Goal: Task Accomplishment & Management: Use online tool/utility

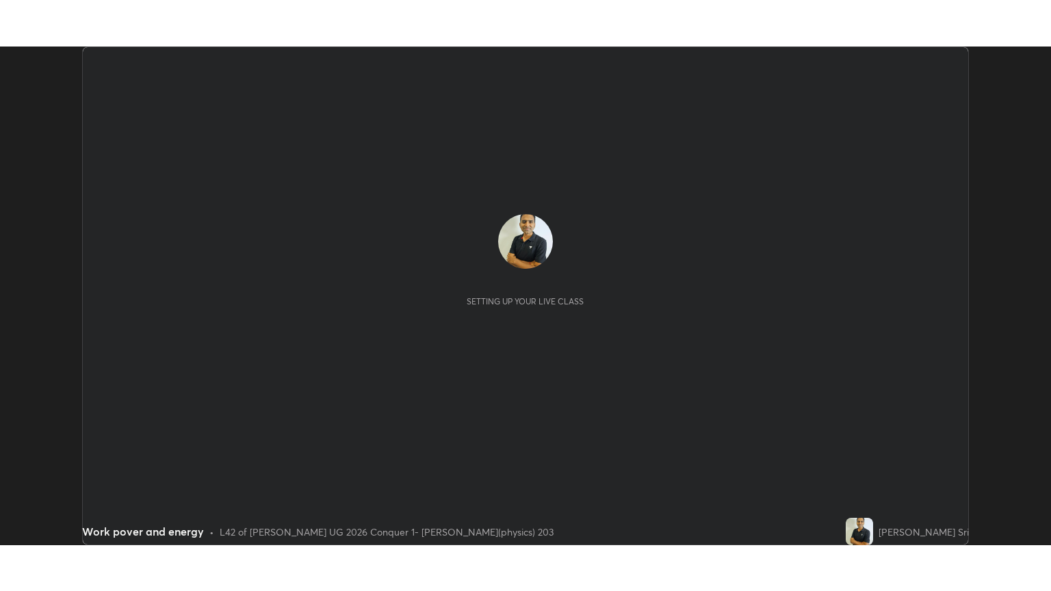
scroll to position [499, 1051]
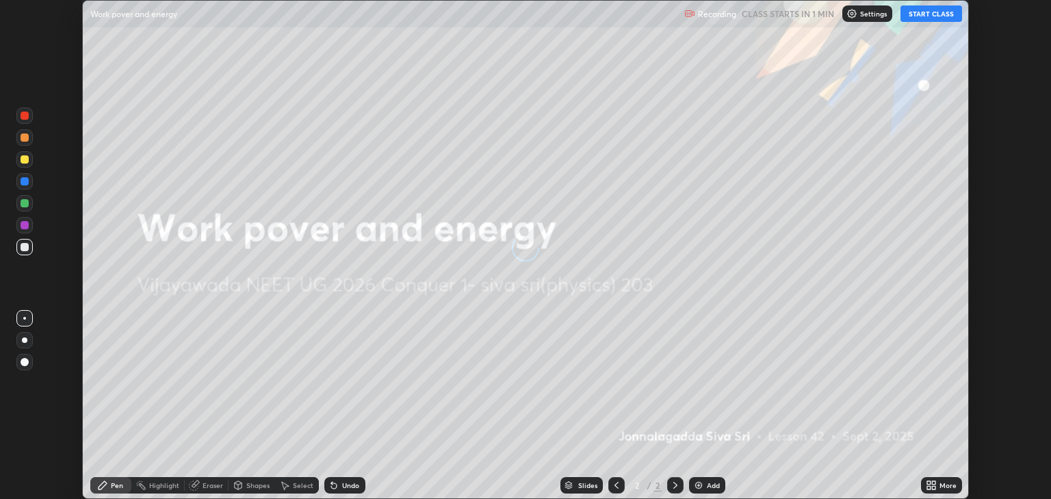
click at [916, 14] on button "START CLASS" at bounding box center [932, 13] width 62 height 16
click at [932, 483] on icon at bounding box center [931, 485] width 11 height 11
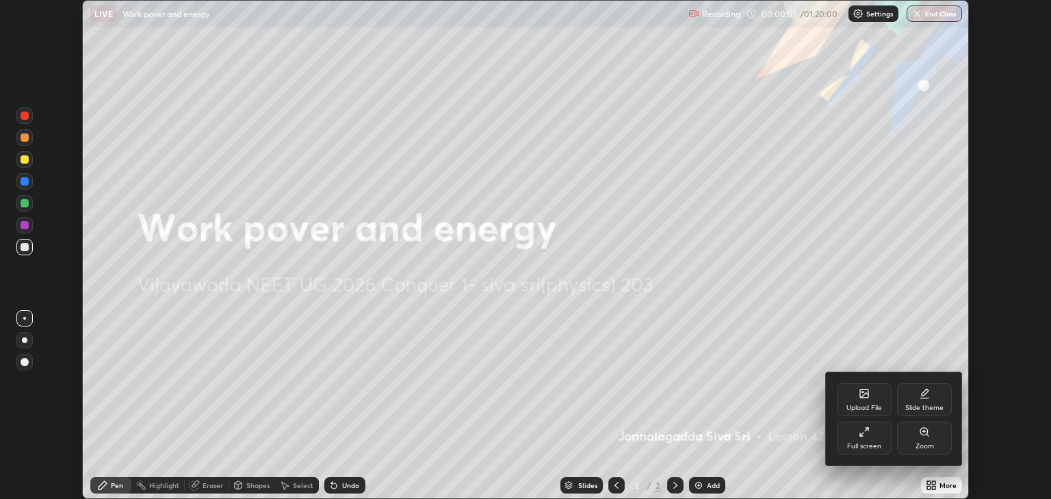
click at [867, 444] on div "Full screen" at bounding box center [864, 446] width 34 height 7
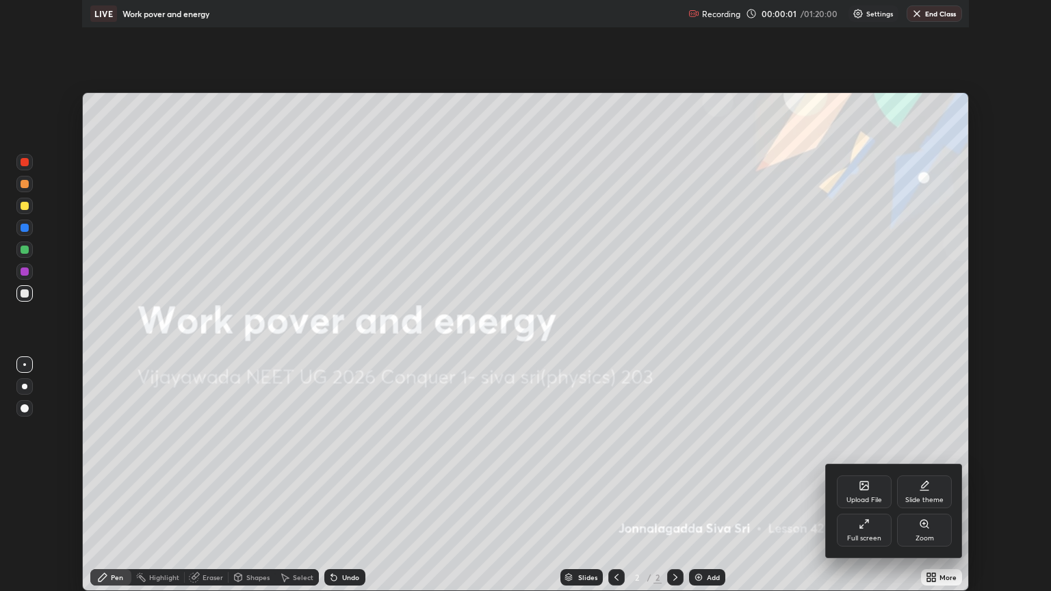
scroll to position [591, 1051]
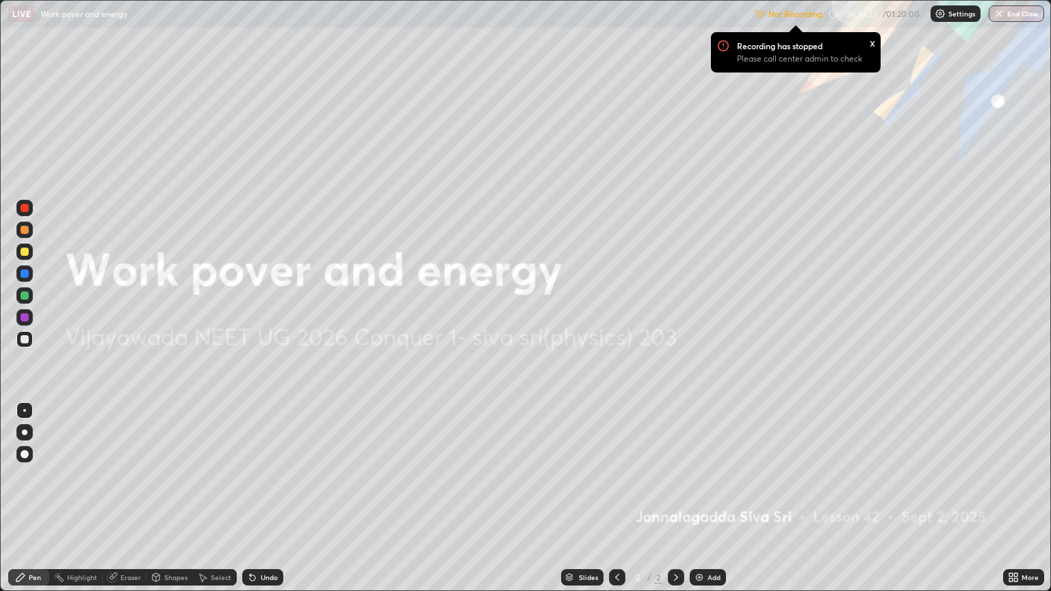
click at [703, 498] on img at bounding box center [699, 577] width 11 height 11
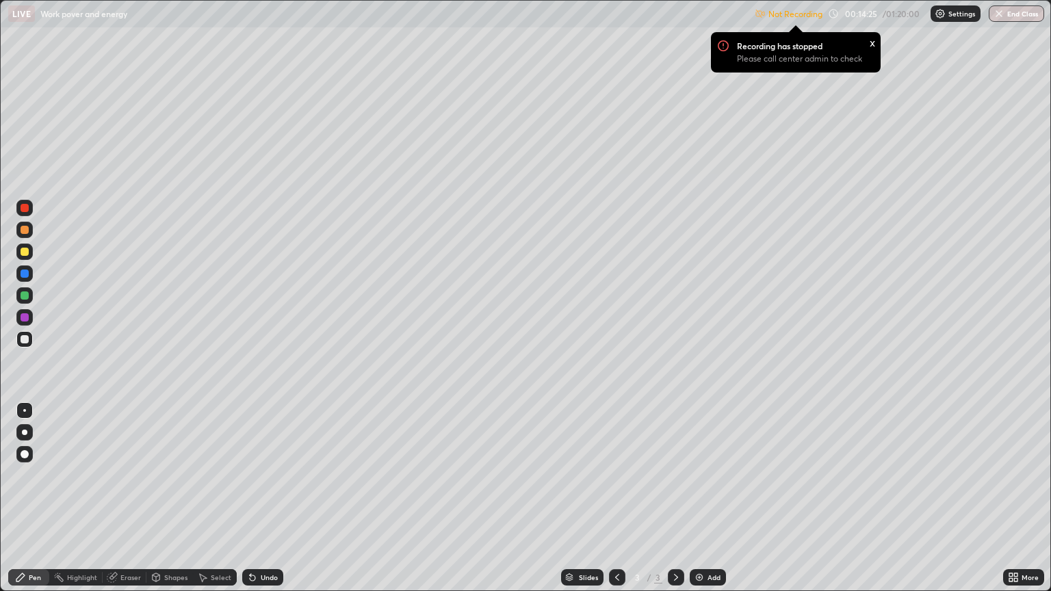
click at [835, 10] on div "Not Recording Recording has stopped Please call center admin to check x 00:14:2…" at bounding box center [900, 14] width 290 height 27
click at [943, 15] on img at bounding box center [940, 13] width 11 height 11
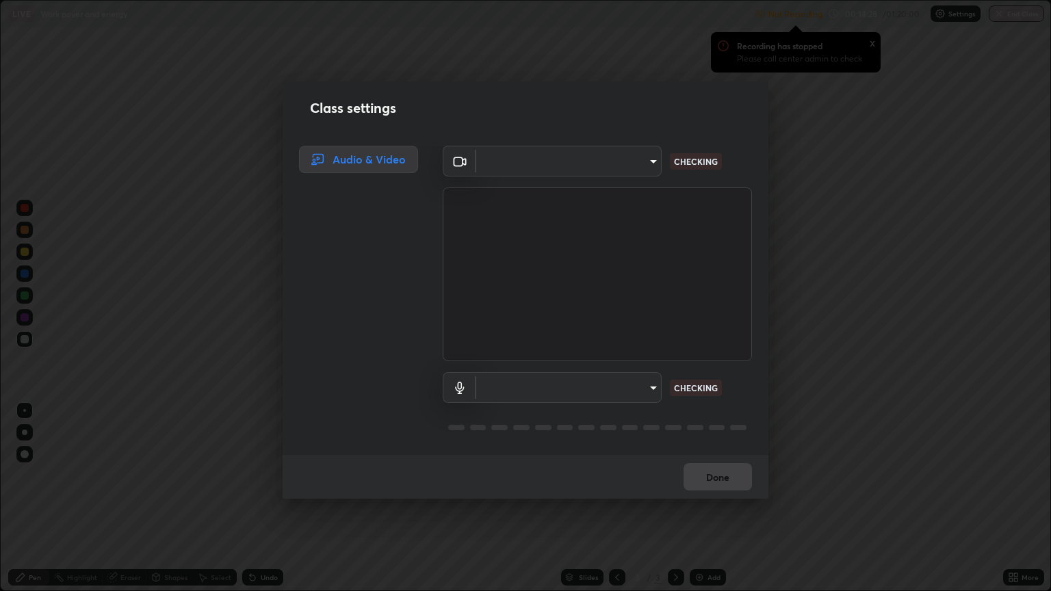
type input "18efe283419ebebb34f3f069735d570d1efa482ca5ebb0fbe8eacb96b6d22603"
type input "dcad4d0ab638e1a35b0cc06f23c8842348ae8cd1eb66fe60e42d8e2ec81f684a"
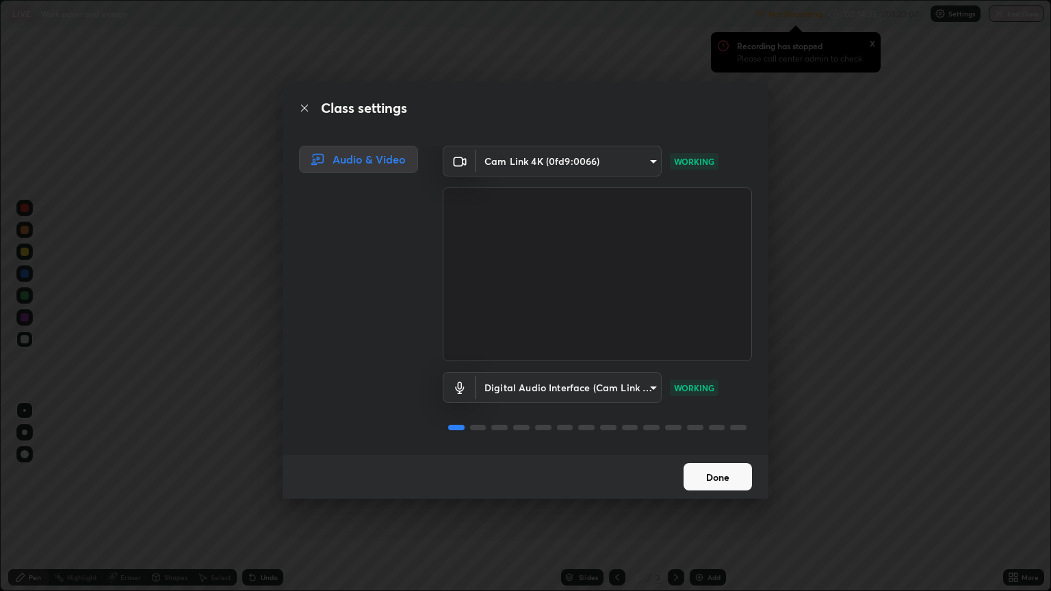
click at [720, 479] on button "Done" at bounding box center [718, 476] width 68 height 27
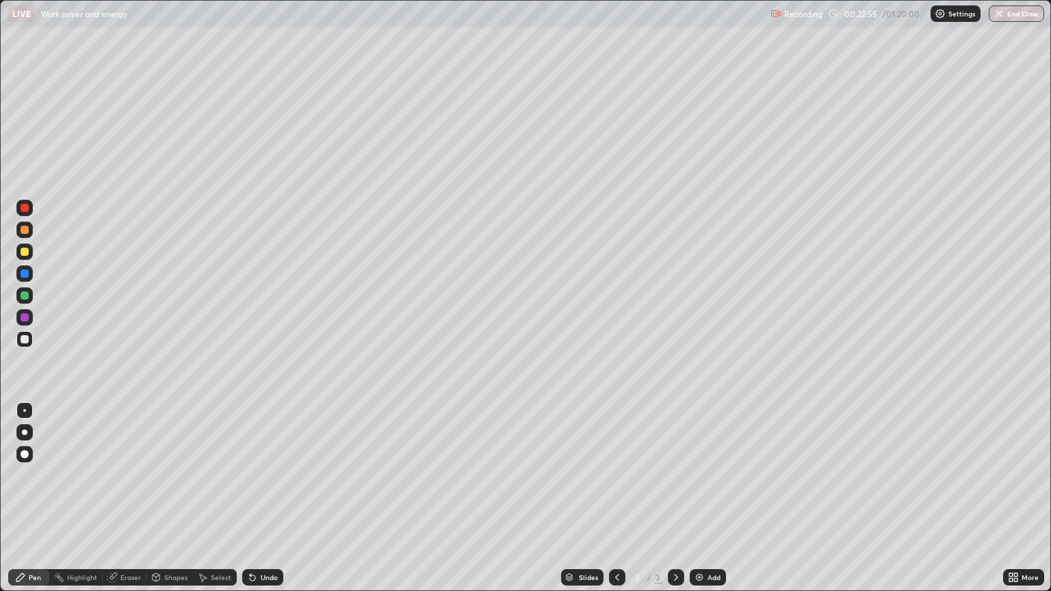
click at [701, 498] on img at bounding box center [699, 577] width 11 height 11
click at [31, 297] on div at bounding box center [24, 296] width 16 height 16
click at [714, 498] on div "Add" at bounding box center [714, 577] width 13 height 7
click at [21, 255] on div at bounding box center [25, 252] width 8 height 8
click at [27, 294] on div at bounding box center [25, 296] width 8 height 8
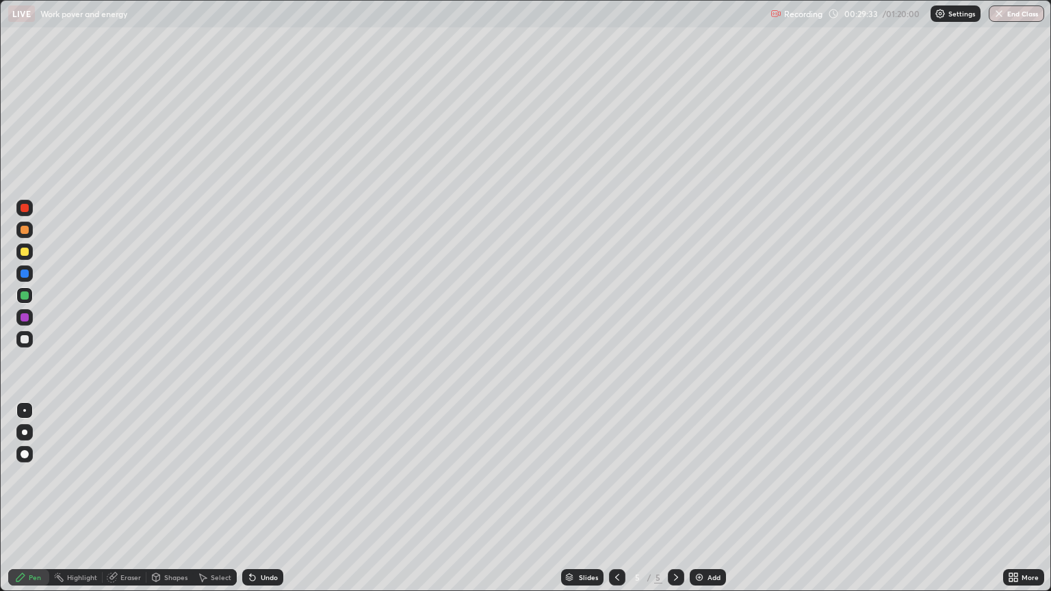
click at [25, 254] on div at bounding box center [25, 252] width 8 height 8
click at [708, 498] on div "Add" at bounding box center [714, 577] width 13 height 7
click at [25, 297] on div at bounding box center [25, 296] width 8 height 8
click at [25, 253] on div at bounding box center [25, 252] width 8 height 8
click at [25, 337] on div at bounding box center [25, 339] width 8 height 8
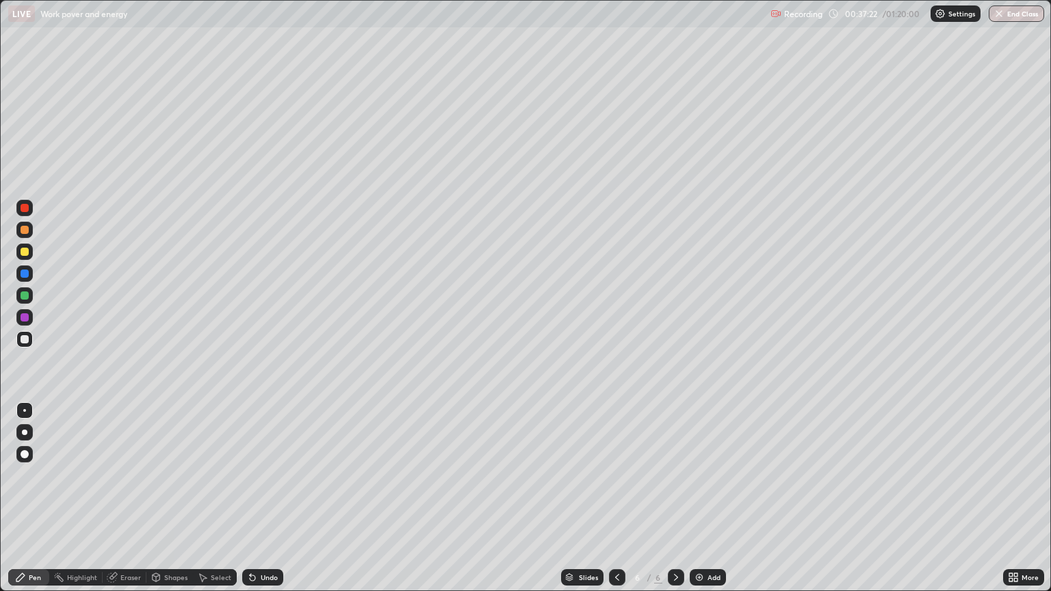
click at [25, 296] on div at bounding box center [25, 296] width 8 height 8
click at [696, 498] on img at bounding box center [699, 577] width 11 height 11
click at [28, 253] on div at bounding box center [25, 252] width 8 height 8
click at [25, 296] on div at bounding box center [25, 296] width 8 height 8
click at [27, 455] on div at bounding box center [25, 454] width 8 height 8
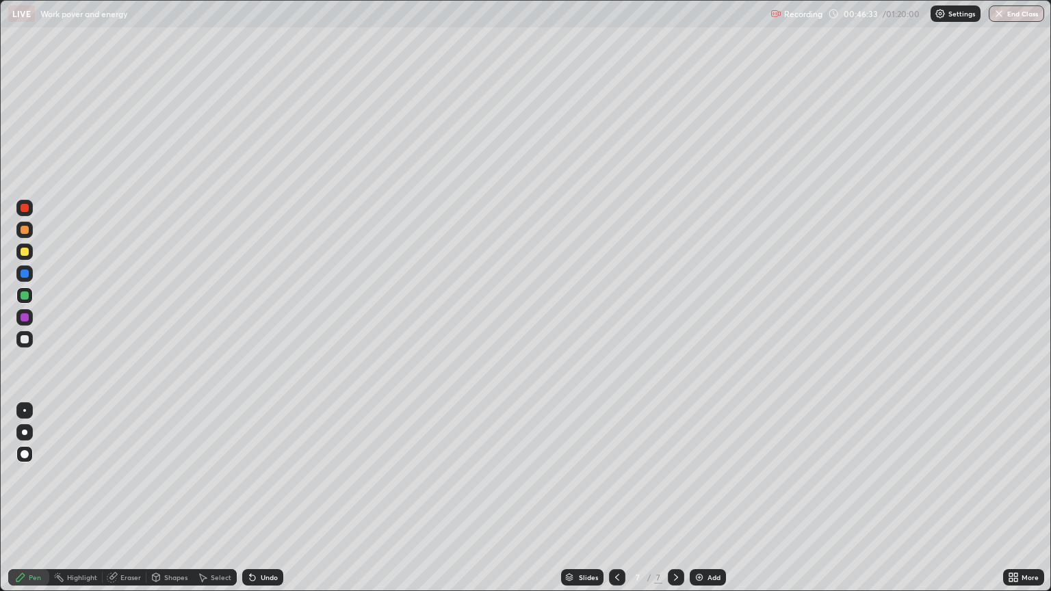
click at [25, 411] on div at bounding box center [24, 410] width 3 height 3
click at [715, 498] on div "Add" at bounding box center [714, 577] width 13 height 7
click at [711, 498] on div "Add" at bounding box center [714, 577] width 13 height 7
click at [617, 498] on icon at bounding box center [617, 577] width 11 height 11
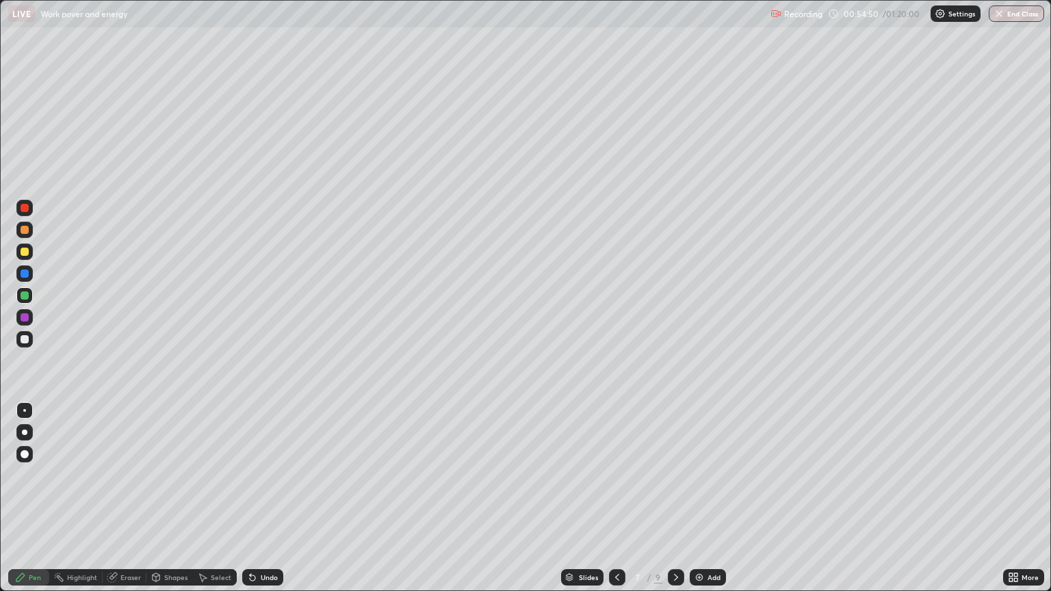
click at [680, 498] on icon at bounding box center [676, 577] width 11 height 11
click at [118, 498] on div "Eraser" at bounding box center [125, 578] width 44 height 16
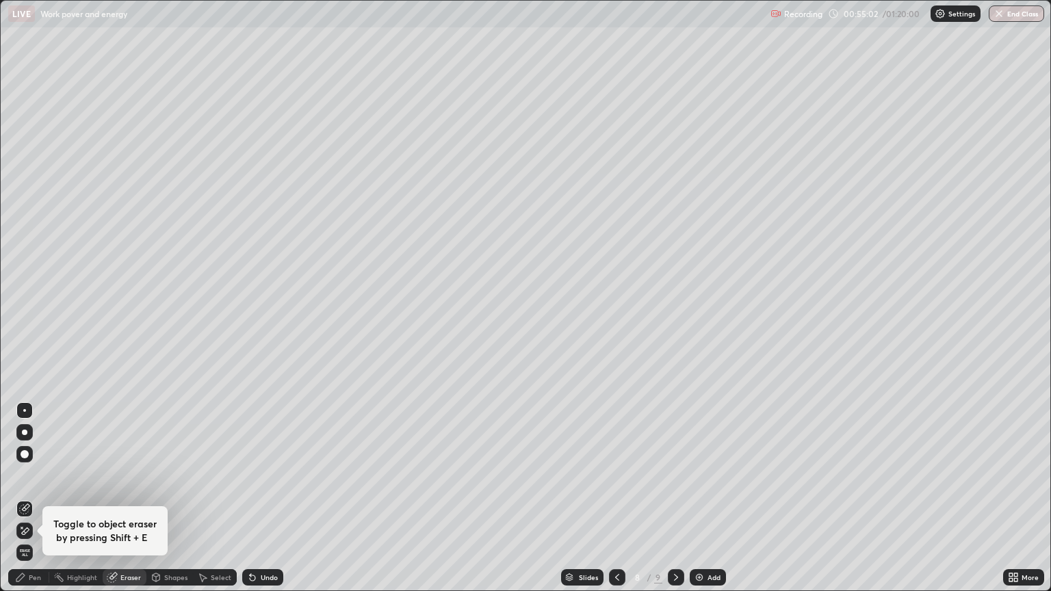
click at [24, 498] on span "Erase all" at bounding box center [24, 553] width 15 height 8
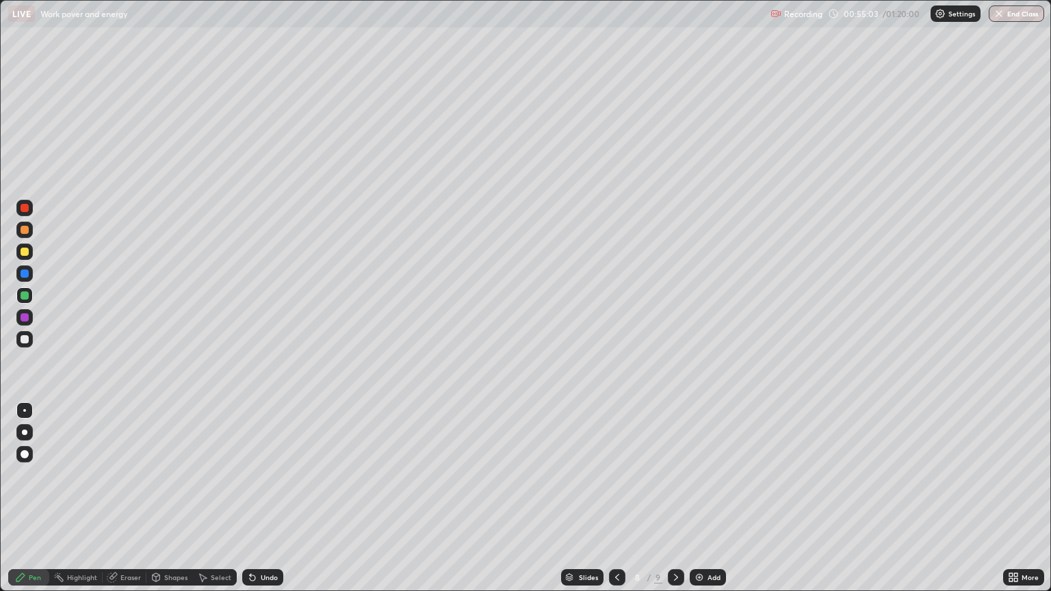
click at [27, 498] on div "Pen" at bounding box center [28, 578] width 41 height 16
click at [26, 431] on div at bounding box center [24, 432] width 5 height 5
click at [25, 411] on div at bounding box center [24, 410] width 3 height 3
click at [27, 253] on div at bounding box center [25, 252] width 8 height 8
click at [30, 296] on div at bounding box center [24, 296] width 16 height 16
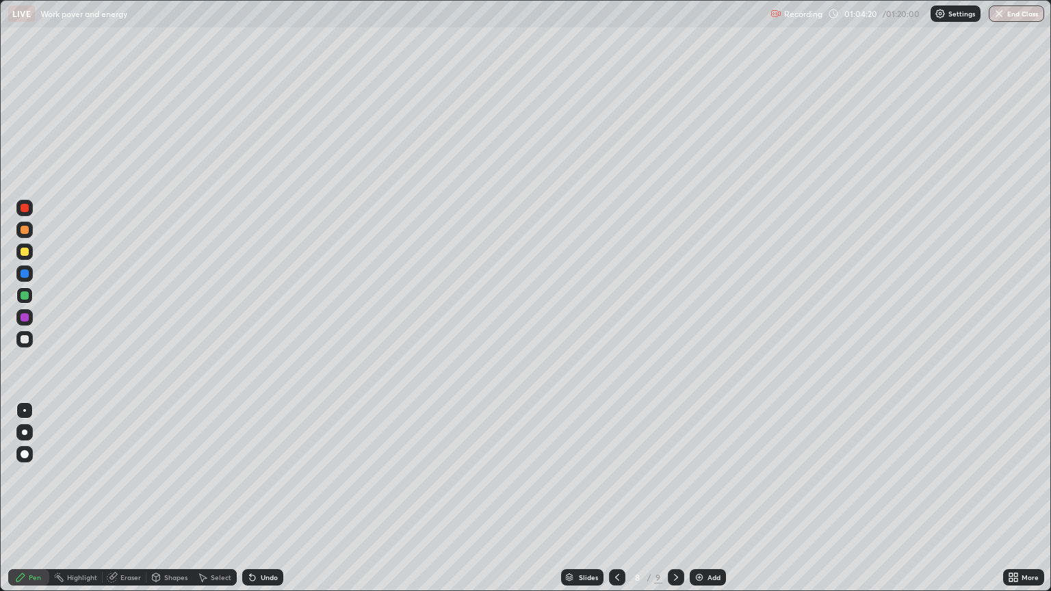
click at [25, 252] on div at bounding box center [25, 252] width 8 height 8
click at [698, 498] on img at bounding box center [699, 577] width 11 height 11
click at [27, 297] on div at bounding box center [25, 296] width 8 height 8
click at [23, 252] on div at bounding box center [25, 252] width 8 height 8
click at [25, 341] on div at bounding box center [25, 339] width 8 height 8
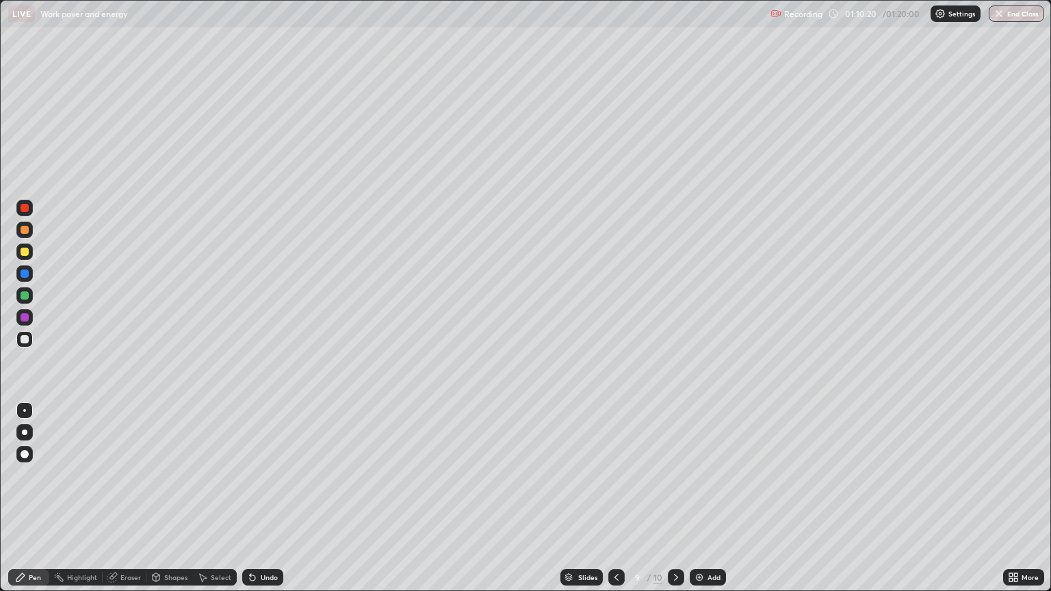
click at [29, 251] on div at bounding box center [24, 252] width 16 height 16
click at [25, 296] on div at bounding box center [25, 296] width 8 height 8
click at [25, 252] on div at bounding box center [25, 252] width 8 height 8
click at [699, 498] on img at bounding box center [699, 577] width 11 height 11
click at [119, 498] on div "Eraser" at bounding box center [125, 578] width 44 height 16
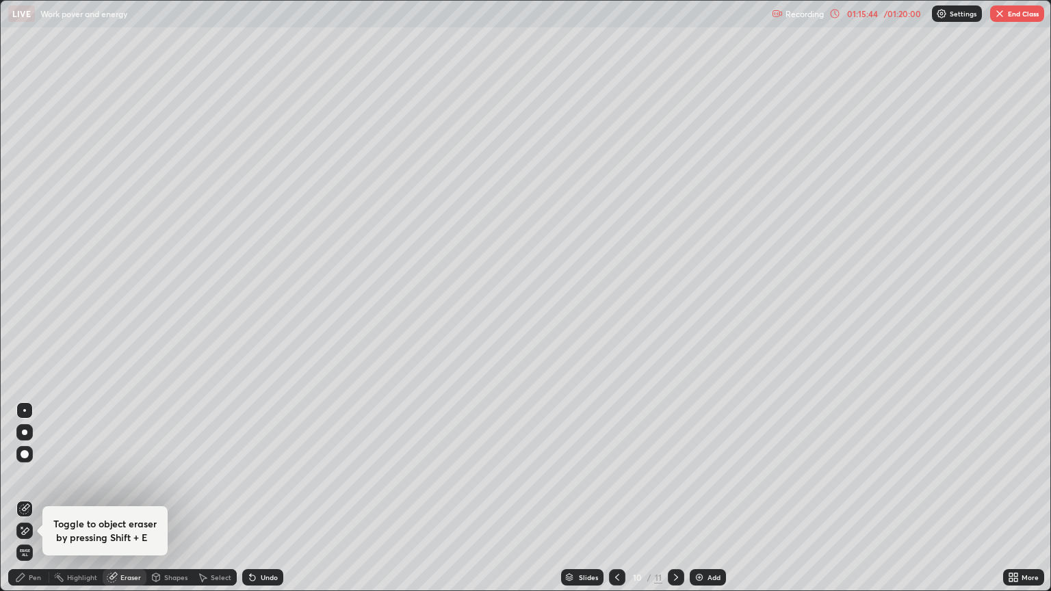
click at [27, 498] on div "Pen" at bounding box center [28, 578] width 41 height 16
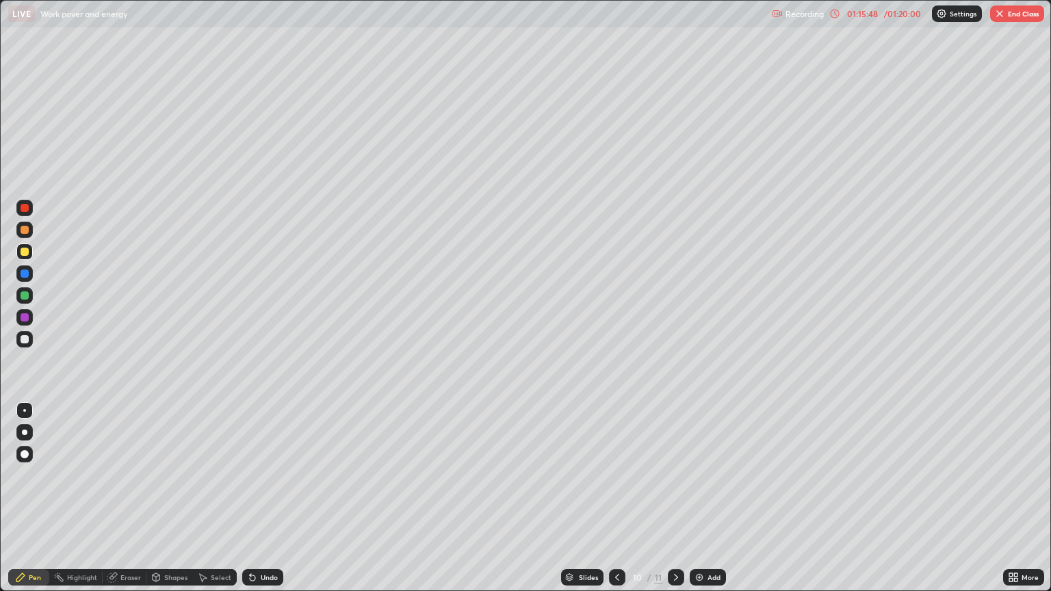
click at [25, 433] on div at bounding box center [24, 432] width 5 height 5
click at [25, 314] on div at bounding box center [25, 318] width 8 height 8
click at [27, 273] on div at bounding box center [25, 274] width 8 height 8
click at [25, 296] on div at bounding box center [25, 296] width 8 height 8
click at [25, 411] on div at bounding box center [24, 410] width 3 height 3
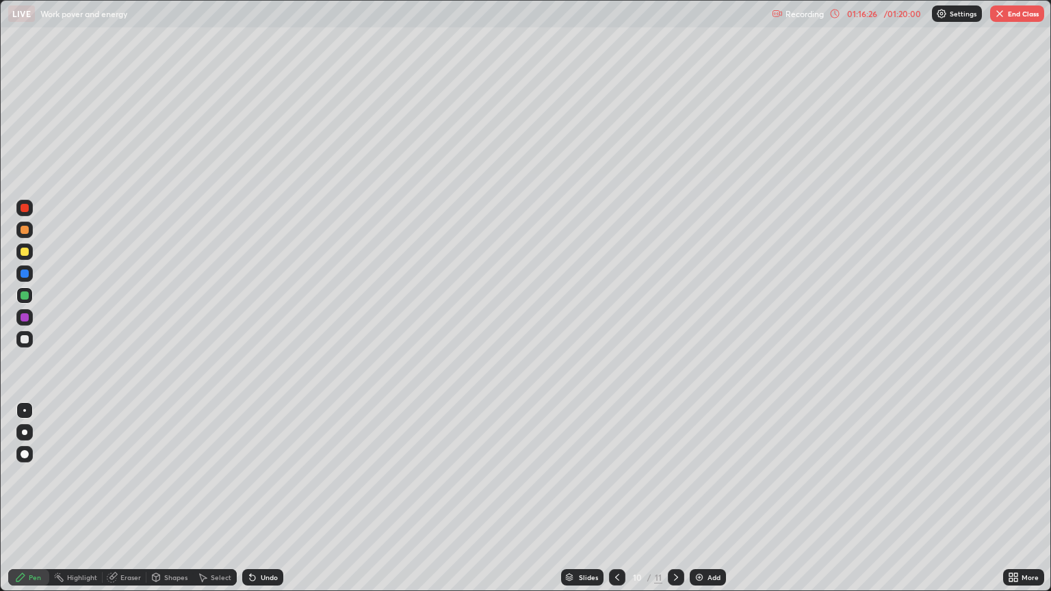
click at [25, 233] on div at bounding box center [25, 230] width 8 height 8
click at [30, 301] on div at bounding box center [24, 296] width 16 height 16
click at [26, 255] on div at bounding box center [25, 252] width 8 height 8
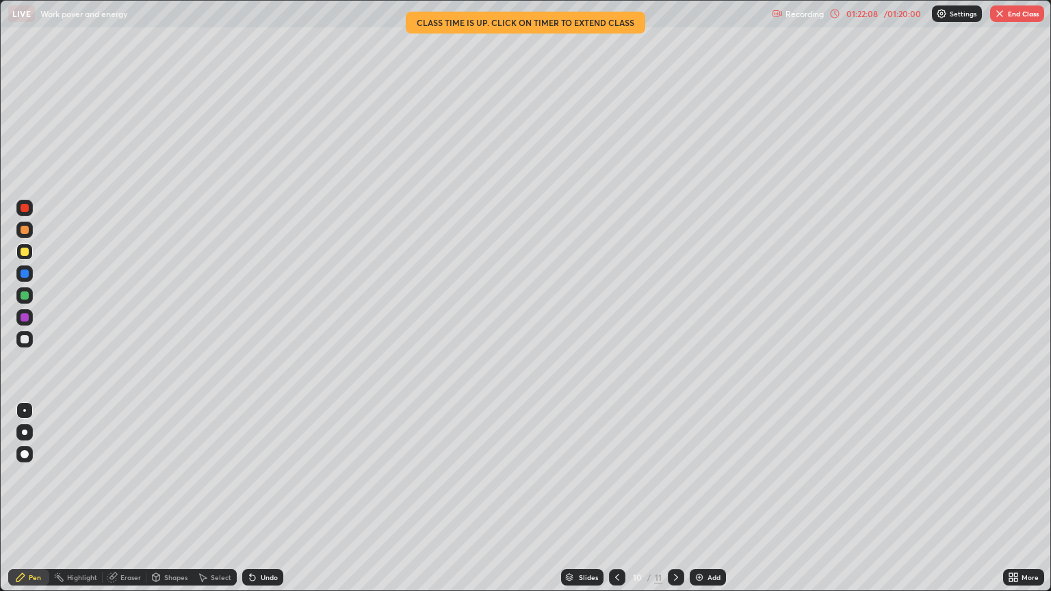
click at [1019, 16] on button "End Class" at bounding box center [1018, 13] width 54 height 16
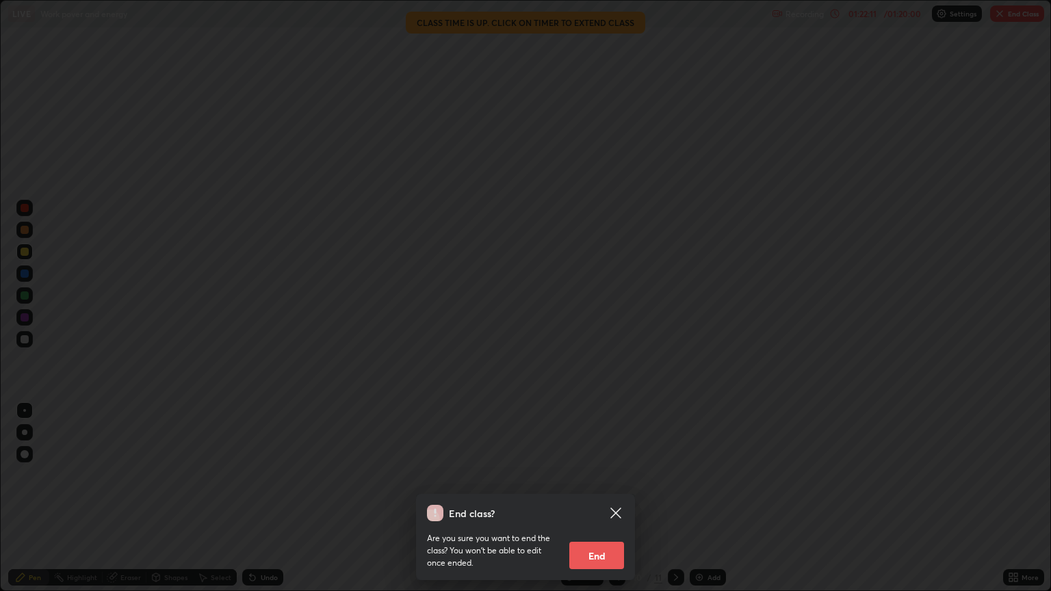
click at [617, 498] on icon at bounding box center [616, 513] width 16 height 16
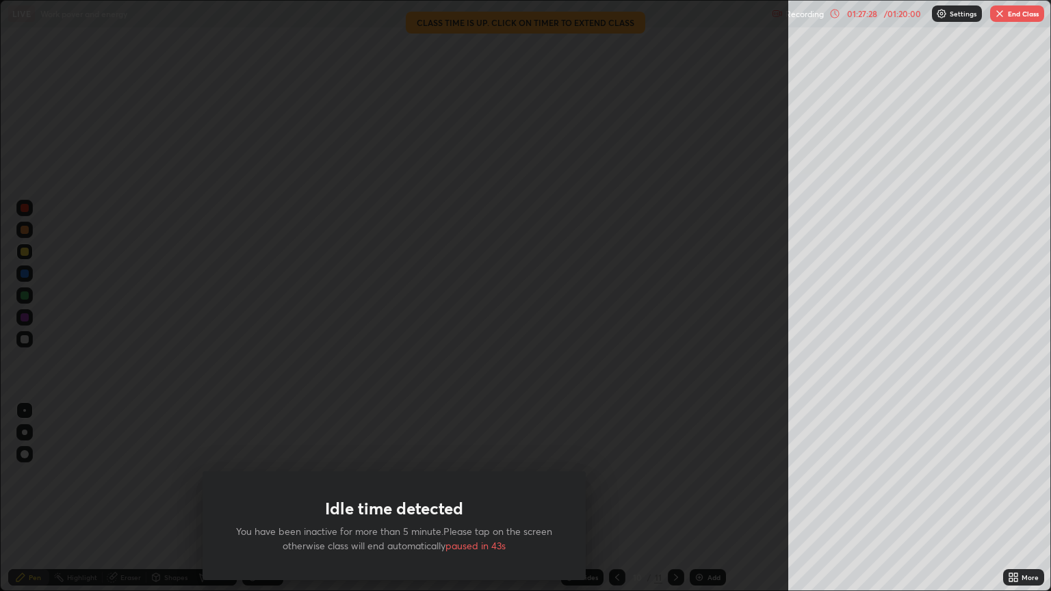
click at [1029, 16] on button "End Class" at bounding box center [1018, 13] width 54 height 16
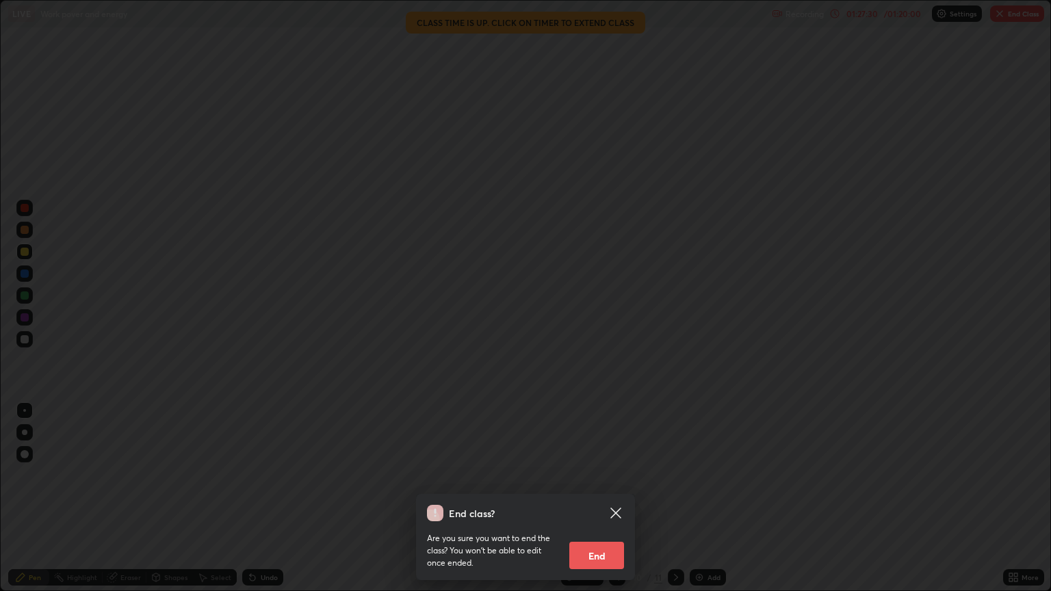
click at [603, 498] on button "End" at bounding box center [597, 555] width 55 height 27
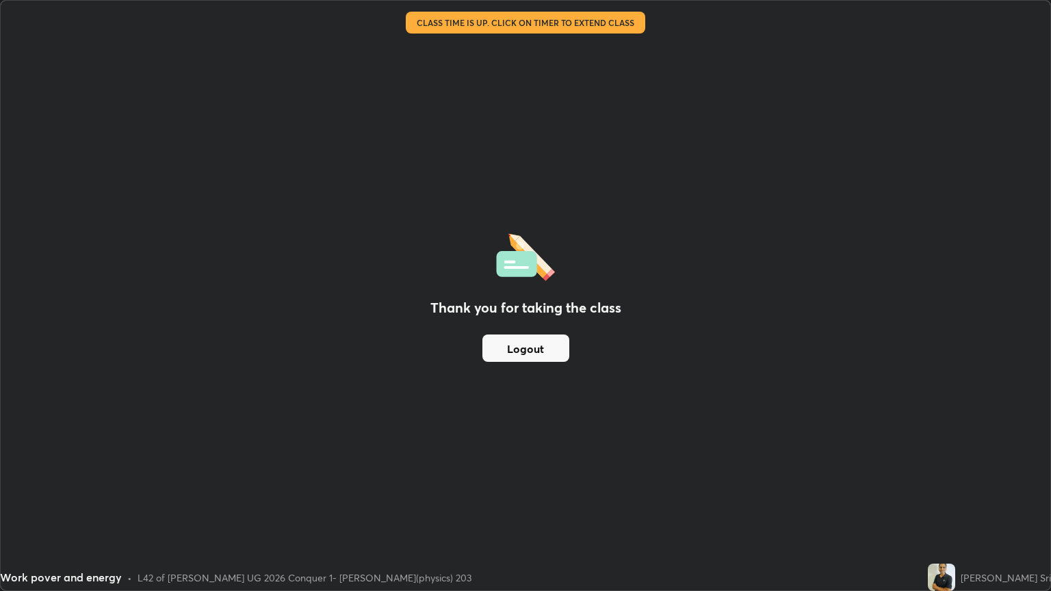
click at [550, 335] on button "Logout" at bounding box center [526, 348] width 87 height 27
